Goal: Use online tool/utility: Utilize a website feature to perform a specific function

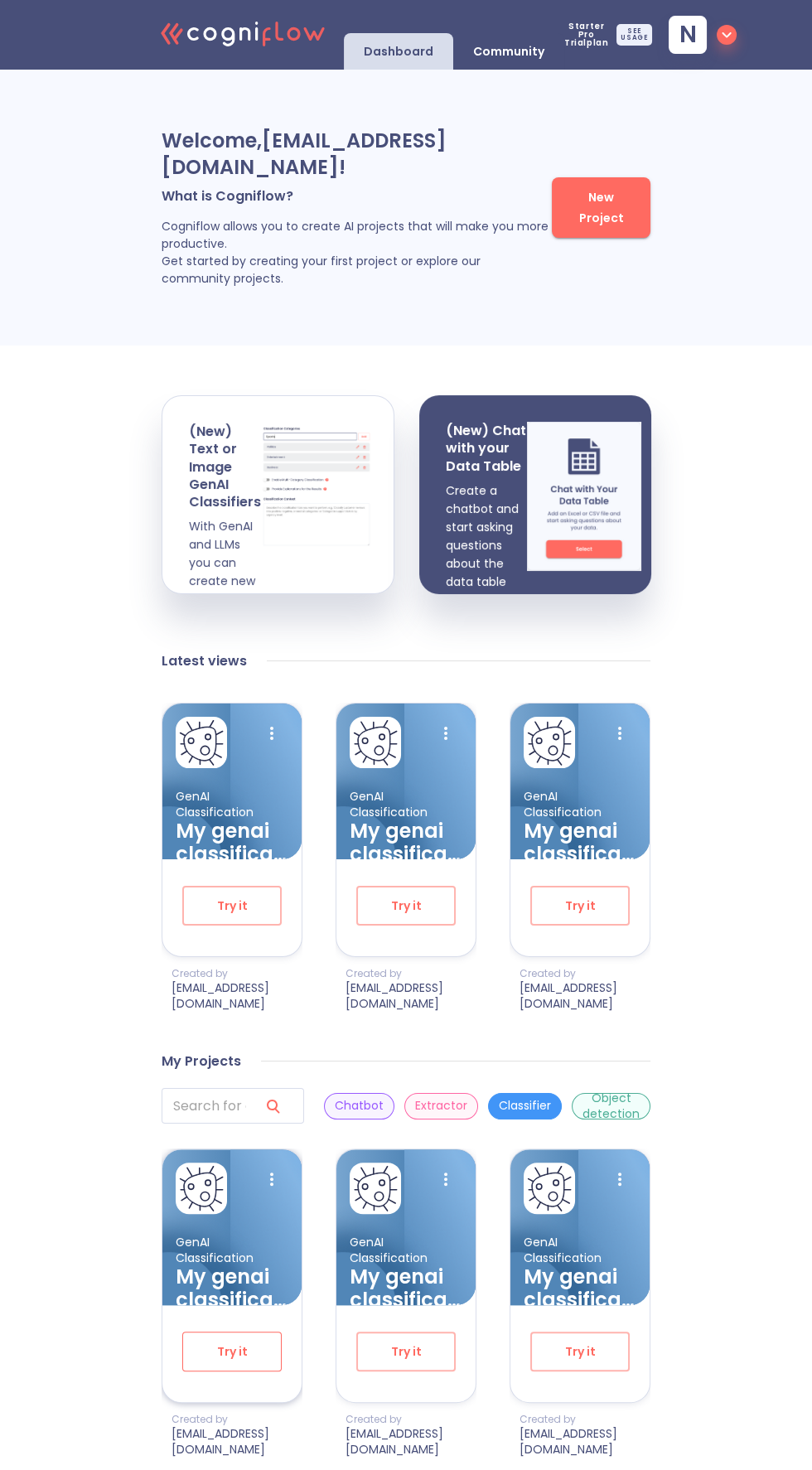
click at [237, 1362] on span "Try it" at bounding box center [231, 1351] width 45 height 20
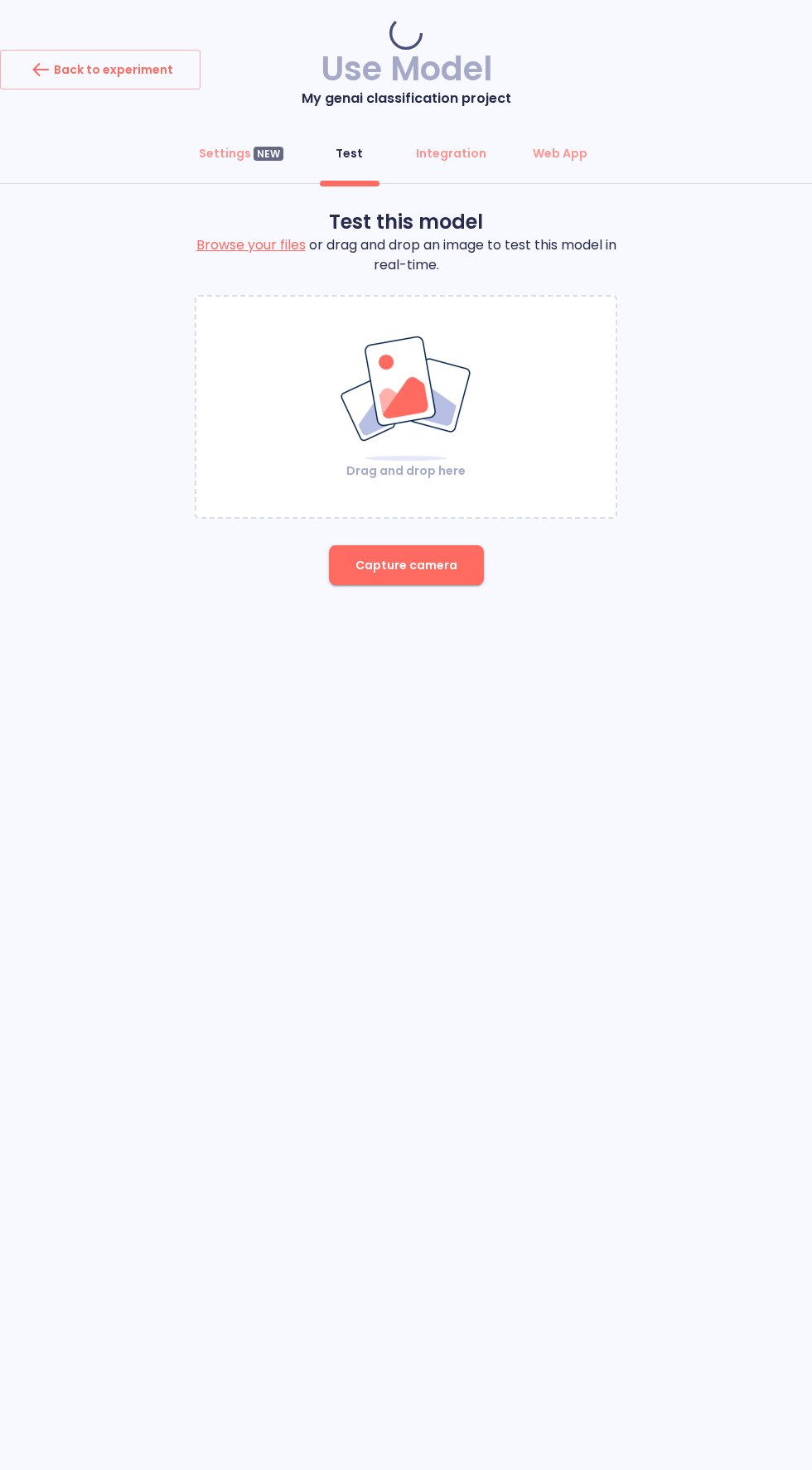
click at [258, 242] on label "Browse your files" at bounding box center [251, 244] width 110 height 19
click at [0, 0] on input "Browse your files" at bounding box center [0, 0] width 0 height 0
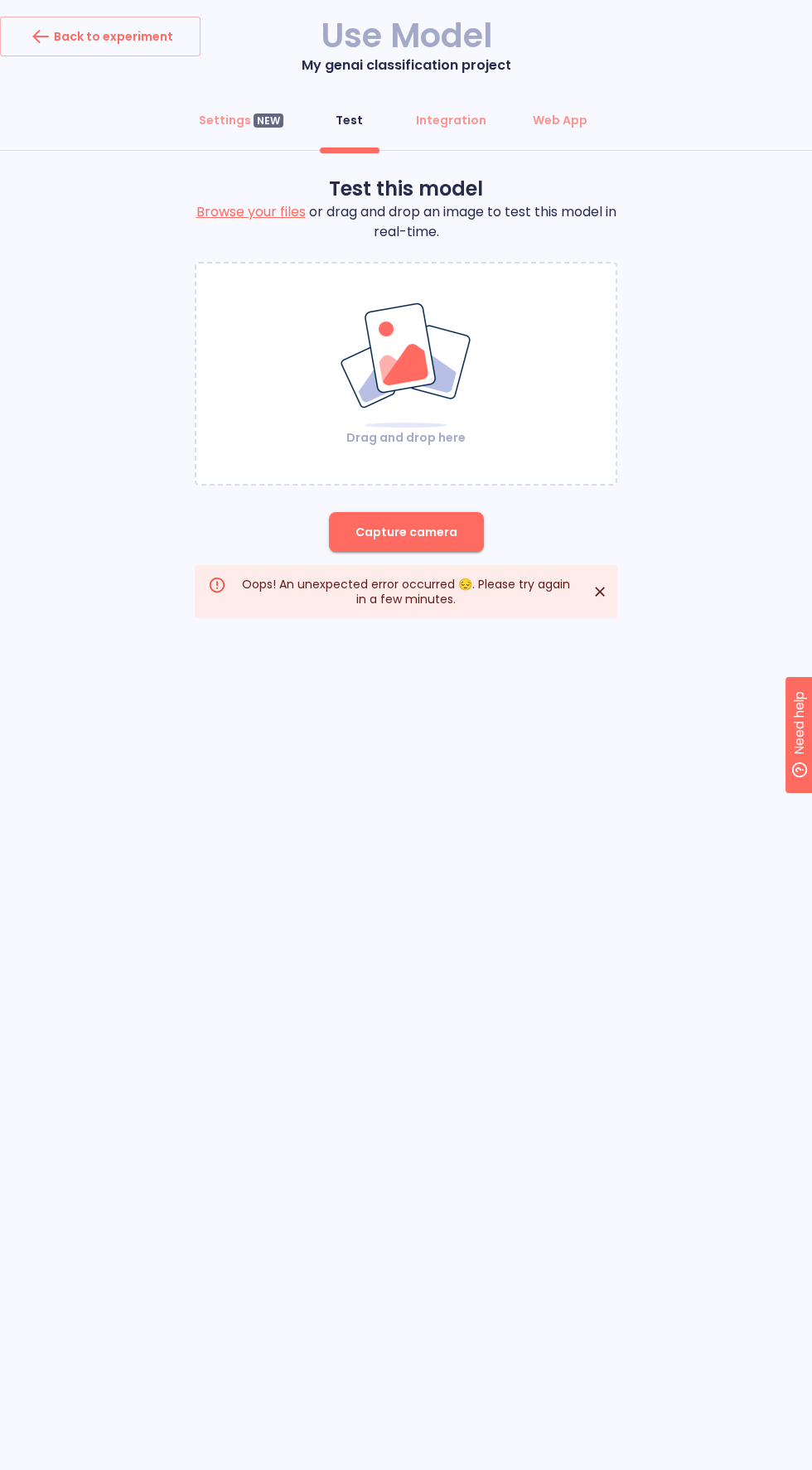
click at [598, 593] on icon "Close" at bounding box center [599, 591] width 10 height 10
